Goal: Information Seeking & Learning: Learn about a topic

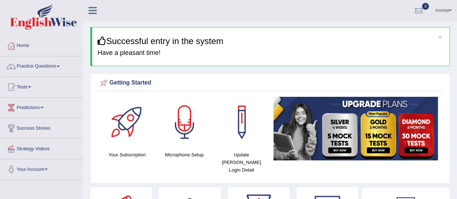
click at [32, 68] on link "Practice Questions" at bounding box center [41, 65] width 82 height 18
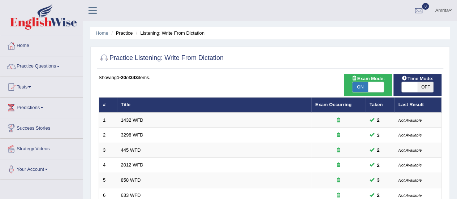
click at [420, 88] on span "OFF" at bounding box center [426, 87] width 16 height 10
checkbox input "true"
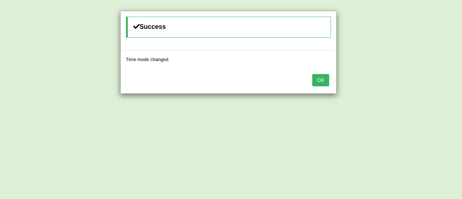
click at [324, 82] on button "OK" at bounding box center [321, 80] width 17 height 12
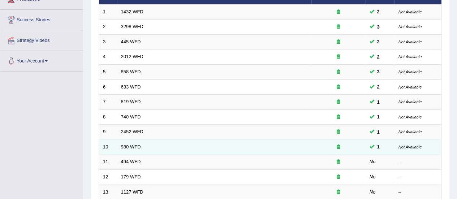
scroll to position [145, 0]
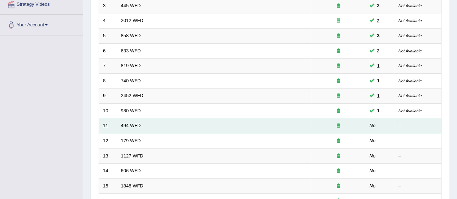
drag, startPoint x: 124, startPoint y: 122, endPoint x: 145, endPoint y: 122, distance: 21.0
click at [124, 123] on link "494 WFD" at bounding box center [131, 125] width 20 height 5
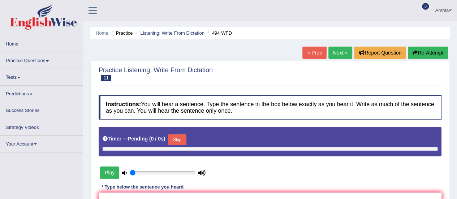
type input "0.55"
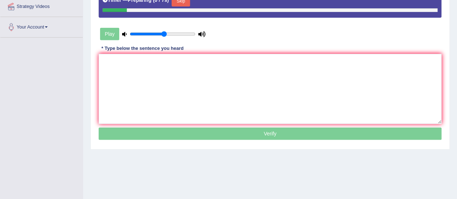
scroll to position [145, 0]
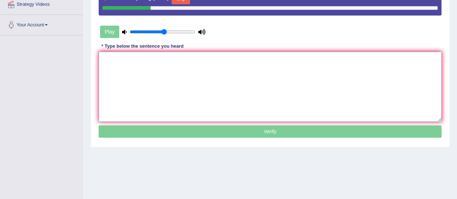
click at [140, 86] on textarea at bounding box center [270, 87] width 343 height 70
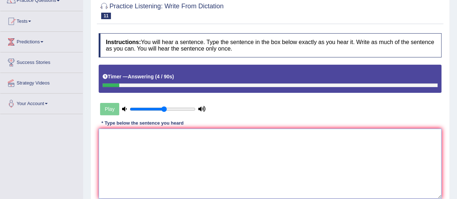
scroll to position [0, 0]
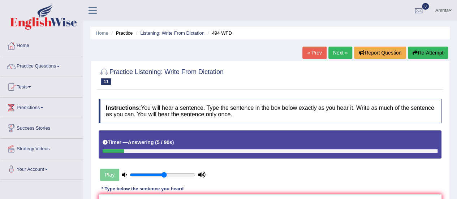
click at [420, 53] on button "Re-Attempt" at bounding box center [428, 53] width 40 height 12
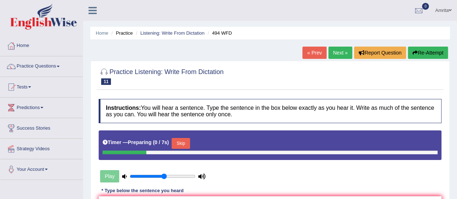
scroll to position [72, 0]
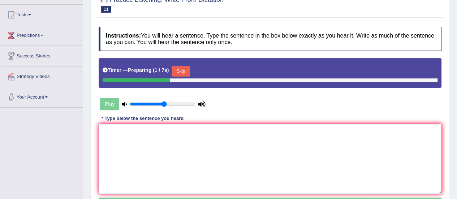
click at [135, 135] on textarea at bounding box center [270, 159] width 343 height 70
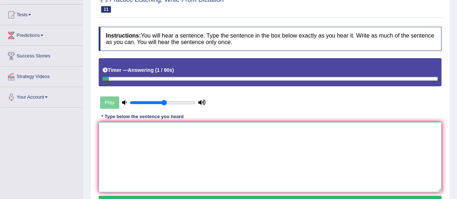
scroll to position [0, 0]
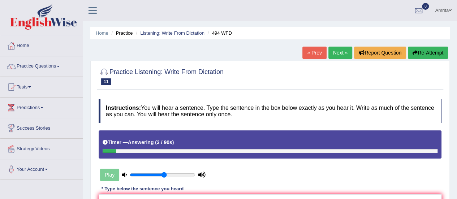
click at [426, 55] on button "Re-Attempt" at bounding box center [428, 53] width 40 height 12
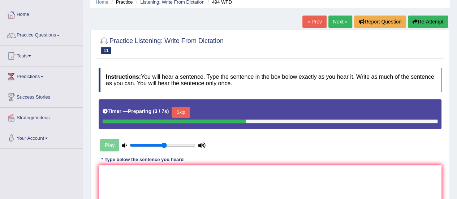
scroll to position [72, 0]
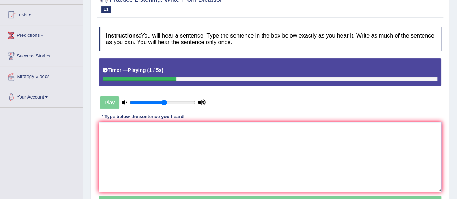
click at [143, 153] on textarea at bounding box center [270, 157] width 343 height 70
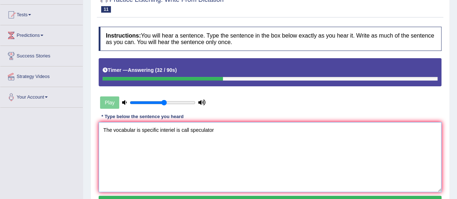
scroll to position [108, 0]
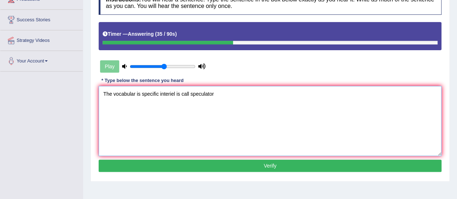
click at [188, 93] on textarea "The vocabular is specific interiel is call speculator" at bounding box center [270, 121] width 343 height 70
type textarea "The vocabular is specific interiel is called speculator"
click at [202, 165] on button "Verify" at bounding box center [270, 166] width 343 height 12
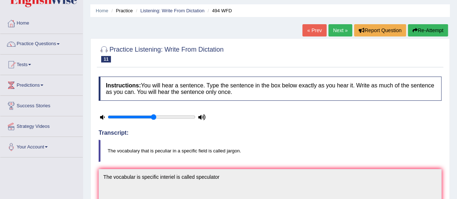
scroll to position [0, 0]
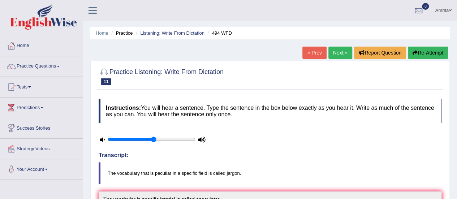
click at [338, 55] on link "Next »" at bounding box center [340, 53] width 24 height 12
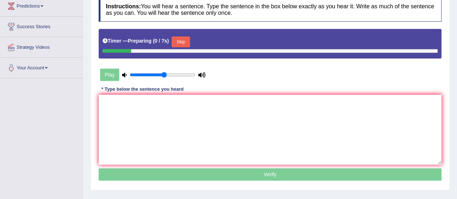
scroll to position [108, 0]
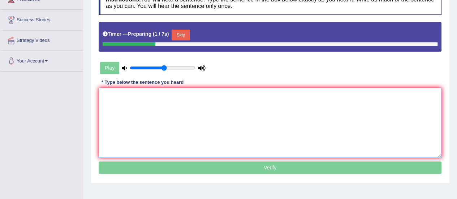
click at [164, 111] on textarea at bounding box center [270, 123] width 343 height 70
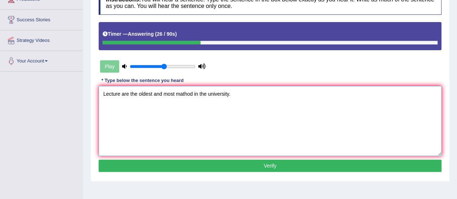
click at [119, 94] on textarea "Lecture are the oldest and most mathod in the university." at bounding box center [270, 121] width 343 height 70
click at [199, 94] on textarea "Lectures lecturers are the oldest and most [PERSON_NAME] in the university." at bounding box center [270, 121] width 343 height 70
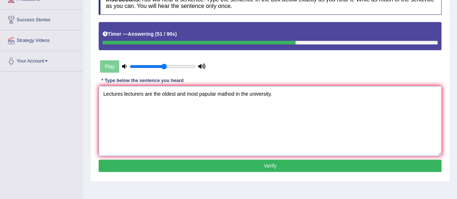
type textarea "Lectures lecturers are the oldest and most papular mathod in the university."
click at [210, 167] on button "Verify" at bounding box center [270, 166] width 343 height 12
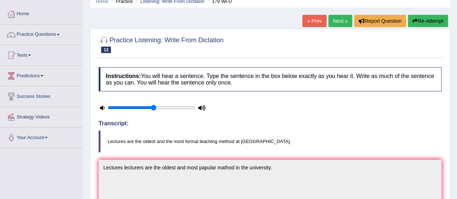
scroll to position [0, 0]
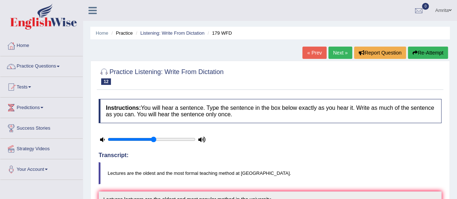
click at [336, 53] on link "Next »" at bounding box center [340, 53] width 24 height 12
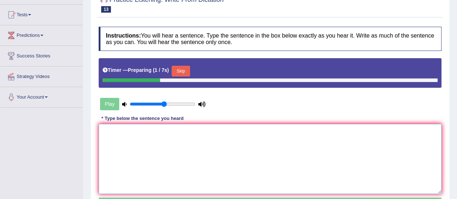
click at [178, 157] on textarea at bounding box center [270, 159] width 343 height 70
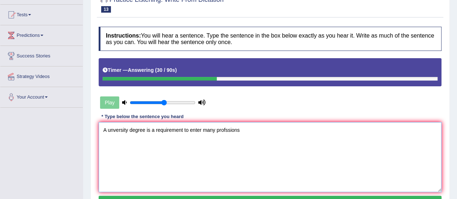
click at [226, 128] on textarea "A unversity degree is a requirement to enter many profssions" at bounding box center [270, 157] width 343 height 70
click at [249, 132] on textarea "A unversity degree is a requirement to enter many professions" at bounding box center [270, 157] width 343 height 70
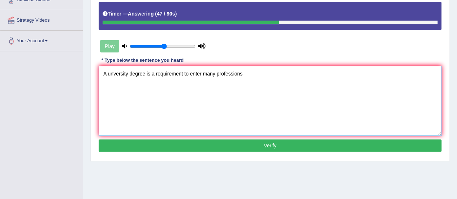
scroll to position [145, 0]
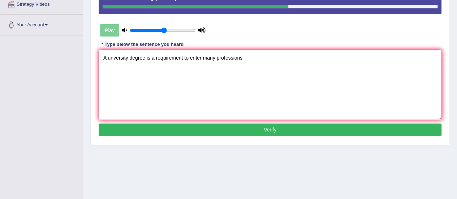
click at [252, 61] on textarea "A unversity degree is a requirement to enter many professions" at bounding box center [270, 85] width 343 height 70
click at [251, 59] on textarea "A unversity degree is a requirement to enter many professions proffessions" at bounding box center [270, 85] width 343 height 70
click at [257, 57] on textarea "A unversity degree is a requirement to enter many professions professions" at bounding box center [270, 85] width 343 height 70
click at [272, 57] on textarea "A unversity degree is a requirement to enter many professions professions" at bounding box center [270, 85] width 343 height 70
type textarea "A unversity degree is a requirement to enter many professions profession."
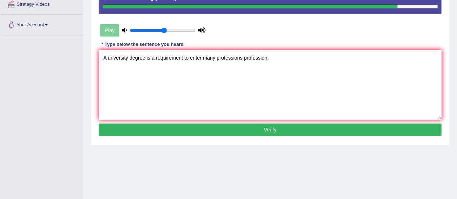
click at [252, 129] on button "Verify" at bounding box center [270, 130] width 343 height 12
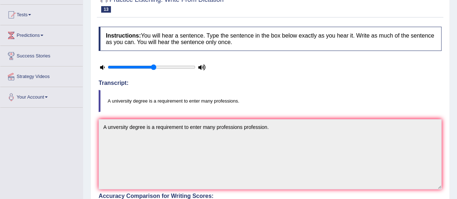
scroll to position [0, 0]
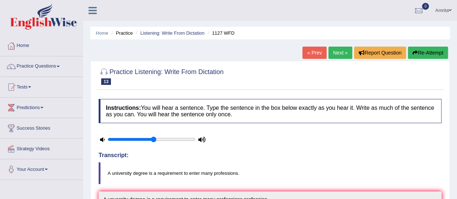
click at [335, 55] on link "Next »" at bounding box center [340, 53] width 24 height 12
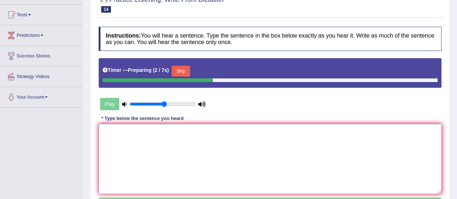
click at [111, 132] on textarea at bounding box center [270, 159] width 343 height 70
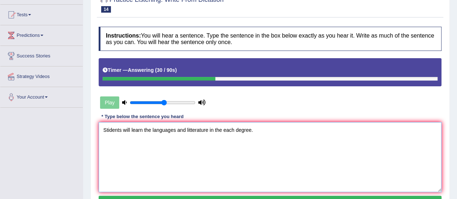
click at [109, 129] on textarea "Stidents will learn the languages and litterature in the each degree." at bounding box center [270, 157] width 343 height 70
click at [179, 129] on textarea "Students will learn the languages and litterature in the each degree." at bounding box center [270, 157] width 343 height 70
click at [232, 130] on textarea "Students will learn the languages language and litterature in the each degree." at bounding box center [270, 157] width 343 height 70
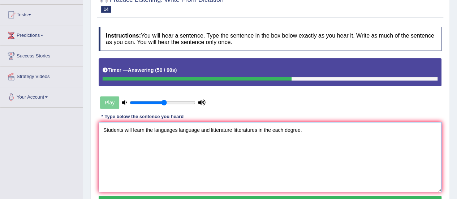
click at [282, 130] on textarea "Students will learn the languages language and litterature litteratures in the …" at bounding box center [270, 157] width 343 height 70
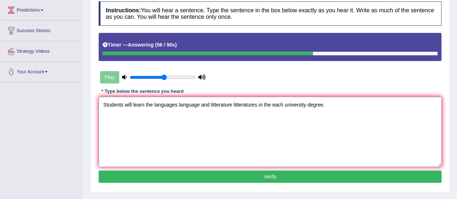
scroll to position [145, 0]
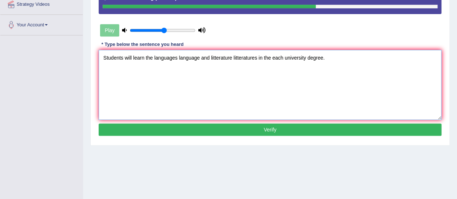
type textarea "Students will learn the languages language and litterature litteratures in the …"
click at [301, 130] on button "Verify" at bounding box center [270, 130] width 343 height 12
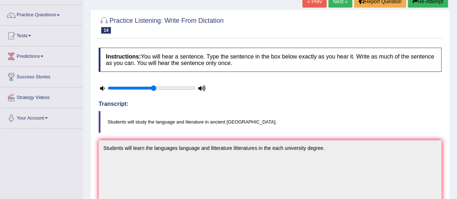
scroll to position [0, 0]
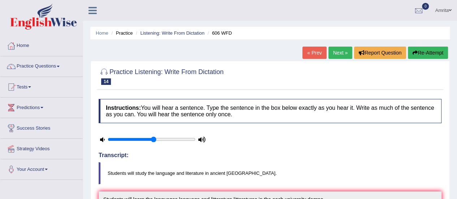
click at [335, 52] on link "Next »" at bounding box center [340, 53] width 24 height 12
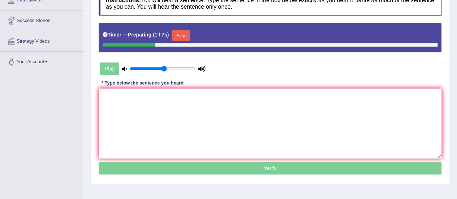
scroll to position [108, 0]
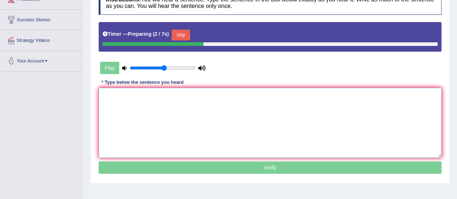
click at [119, 102] on textarea at bounding box center [270, 123] width 343 height 70
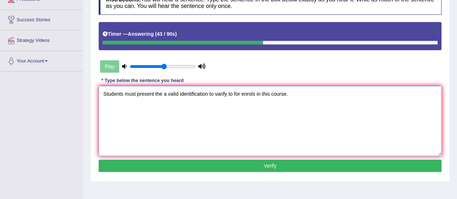
drag, startPoint x: 214, startPoint y: 95, endPoint x: 230, endPoint y: 99, distance: 16.4
click at [214, 95] on textarea "Students must present the a valid identification to varify to for enrols in thi…" at bounding box center [270, 121] width 343 height 70
click at [235, 95] on textarea "Students must present the a valid identification to for varify to for enrols in…" at bounding box center [270, 121] width 343 height 70
click at [249, 96] on textarea "Students must present the a valid identification to for varify verifieng to for…" at bounding box center [270, 121] width 343 height 70
type textarea "Students must present the a valid identification to for varify verifing to for …"
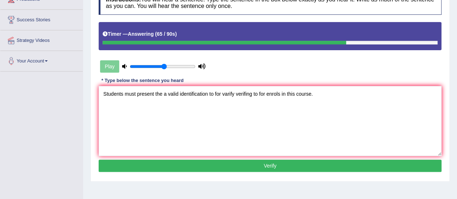
click at [285, 166] on button "Verify" at bounding box center [270, 166] width 343 height 12
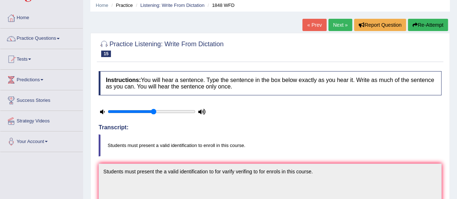
scroll to position [0, 0]
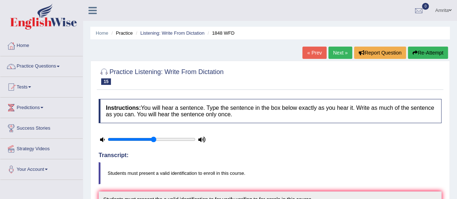
click at [341, 54] on link "Next »" at bounding box center [340, 53] width 24 height 12
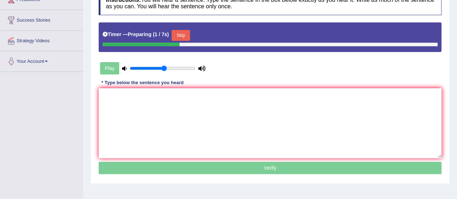
scroll to position [108, 0]
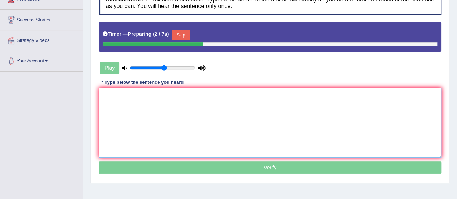
click at [117, 106] on textarea at bounding box center [270, 123] width 343 height 70
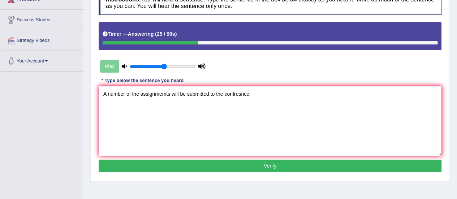
click at [241, 92] on textarea "A number of the assignmemts will be submitted to the confresnce." at bounding box center [270, 121] width 343 height 70
drag, startPoint x: 158, startPoint y: 93, endPoint x: 175, endPoint y: 97, distance: 18.2
click at [159, 94] on textarea "A number of the assignmemts will be submitted to the confrence." at bounding box center [270, 121] width 343 height 70
click at [249, 94] on textarea "A number of the assignments will be submitted to the confrence." at bounding box center [270, 121] width 343 height 70
click at [224, 93] on textarea "A number of the assignments will be submitted to the confrence." at bounding box center [270, 121] width 343 height 70
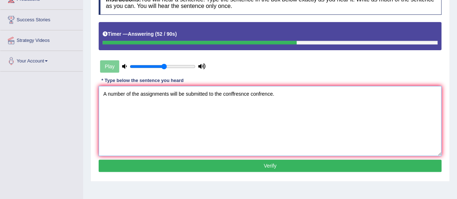
click at [233, 92] on textarea "A number of the assignments will be submitted to the conffresnce confrence." at bounding box center [270, 121] width 343 height 70
click at [238, 94] on textarea "A number of the assignments will be submitted to the confresnce confrence." at bounding box center [270, 121] width 343 height 70
type textarea "A number of the assignments will be submitted to the confrence confrence."
click at [242, 160] on button "Verify" at bounding box center [270, 166] width 343 height 12
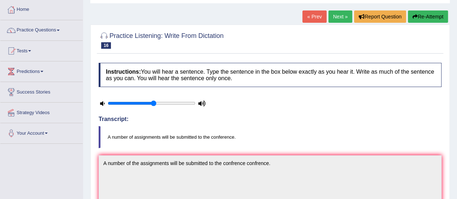
scroll to position [0, 0]
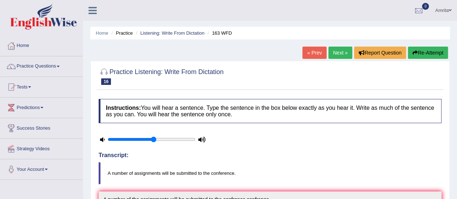
click at [330, 54] on link "Next »" at bounding box center [340, 53] width 24 height 12
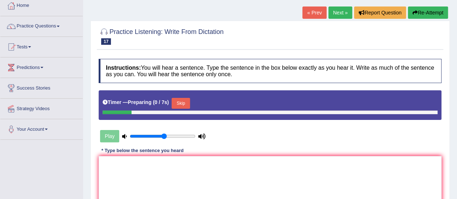
scroll to position [72, 0]
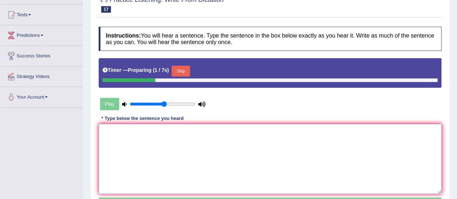
click at [141, 153] on textarea at bounding box center [270, 159] width 343 height 70
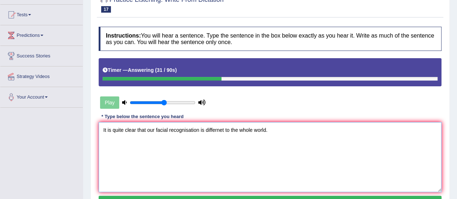
click at [219, 129] on textarea "It is quite clear that our facial recognisation is differnet to the whole world." at bounding box center [270, 157] width 343 height 70
click at [188, 130] on textarea "It is quite clear that our facial recognisation is differrent to the whole worl…" at bounding box center [270, 157] width 343 height 70
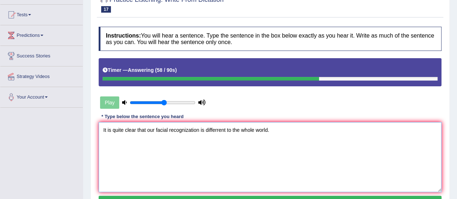
click at [169, 129] on textarea "It is quite clear that our facial recognization is differrent to the whole worl…" at bounding box center [270, 157] width 343 height 70
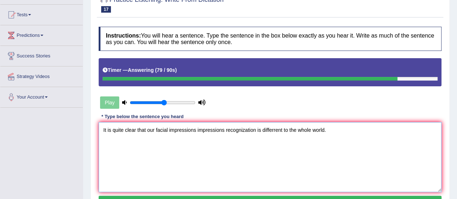
click at [258, 128] on textarea "It is quite clear that our facial impressions impressions recognization is diff…" at bounding box center [270, 157] width 343 height 70
click at [256, 129] on textarea "It is quite clear that our facial impressions impressions recognization is diff…" at bounding box center [270, 157] width 343 height 70
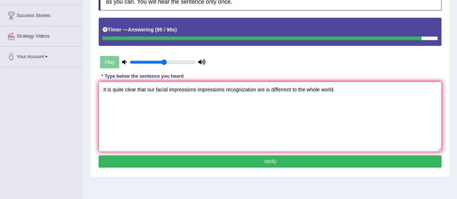
scroll to position [145, 0]
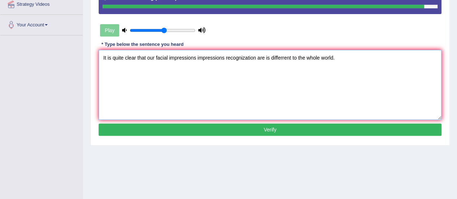
type textarea "It is quite clear that our facial impressions impressions recognization are is …"
click at [256, 131] on button "Verify" at bounding box center [270, 130] width 343 height 12
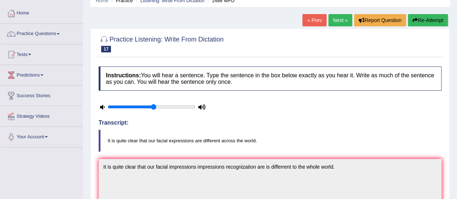
scroll to position [0, 0]
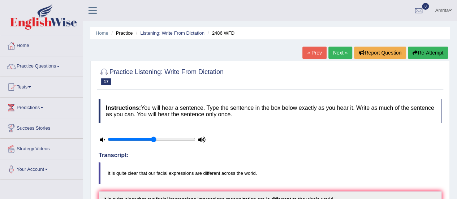
click at [331, 56] on link "Next »" at bounding box center [340, 53] width 24 height 12
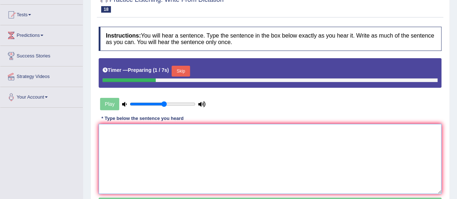
click at [120, 133] on textarea at bounding box center [270, 159] width 343 height 70
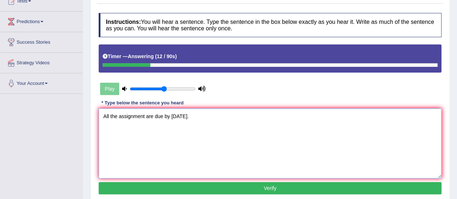
scroll to position [108, 0]
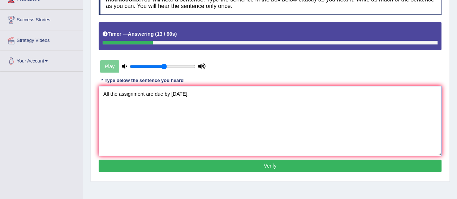
type textarea "All the assignment are due by tomorrow."
click at [126, 162] on button "Verify" at bounding box center [270, 166] width 343 height 12
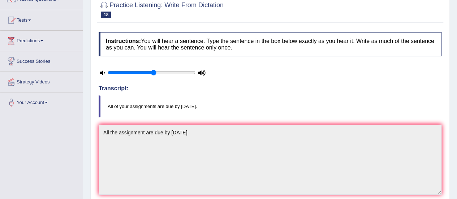
scroll to position [0, 0]
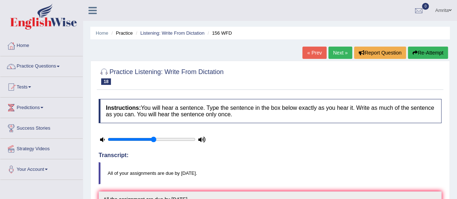
click at [337, 53] on link "Next »" at bounding box center [340, 53] width 24 height 12
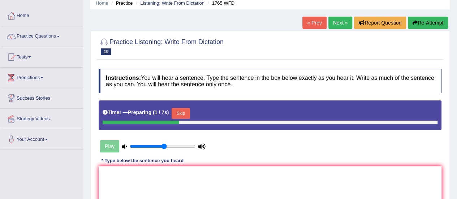
scroll to position [72, 0]
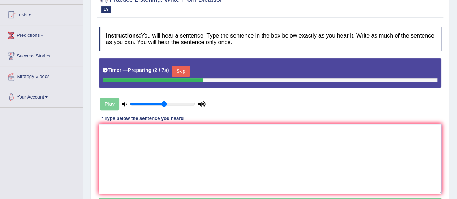
click at [129, 138] on textarea at bounding box center [270, 159] width 343 height 70
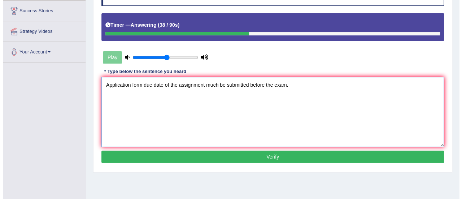
scroll to position [145, 0]
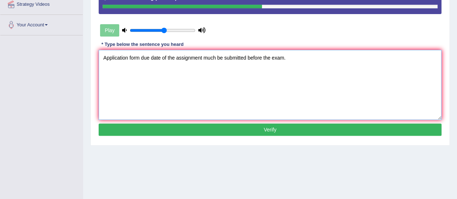
click at [271, 57] on textarea "Application form due date of the assignment much be submitted before the exam." at bounding box center [270, 85] width 343 height 70
click at [128, 57] on textarea "Application form due date of the assignment much be submitted before the due da…" at bounding box center [270, 85] width 343 height 70
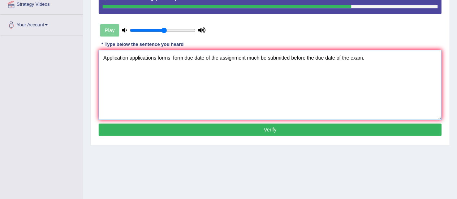
type textarea "Application applications forms form due date of the assignment much be submitte…"
click at [169, 134] on button "Verify" at bounding box center [270, 130] width 343 height 12
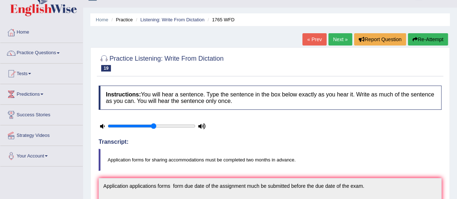
scroll to position [0, 0]
